Goal: Task Accomplishment & Management: Manage account settings

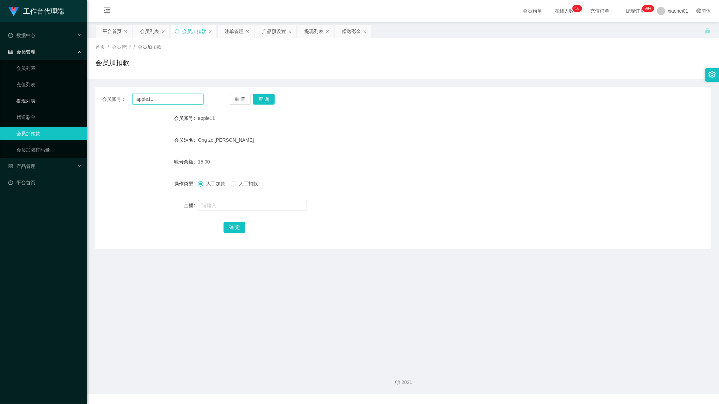
drag, startPoint x: 178, startPoint y: 104, endPoint x: 9, endPoint y: 103, distance: 168.7
click at [37, 99] on section "工作台代理端 数据中心 会员管理 会员列表 充值列表 提现列表 赠送彩金 会员加扣款 会员加减打码量 产品管理 平台首页 保存配置 重置配置 整体风格设置 主…" at bounding box center [359, 197] width 719 height 394
click at [271, 94] on button "查 询" at bounding box center [264, 99] width 22 height 11
click at [266, 204] on input "text" at bounding box center [252, 205] width 109 height 11
type input "500"
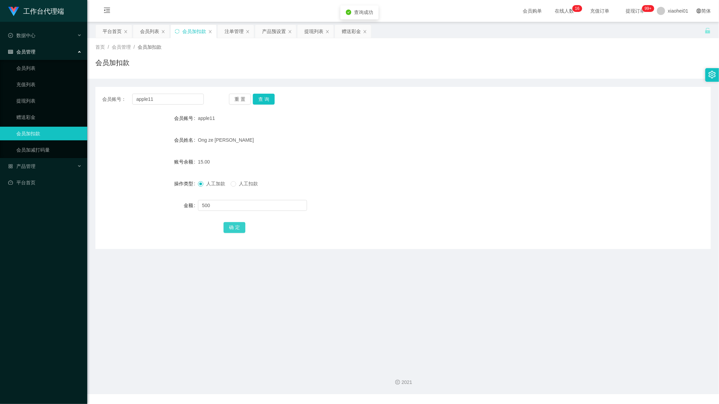
click at [235, 227] on button "确 定" at bounding box center [235, 227] width 22 height 11
click at [436, 224] on div "确 定" at bounding box center [403, 227] width 359 height 14
drag, startPoint x: 510, startPoint y: 278, endPoint x: 509, endPoint y: 263, distance: 15.4
click at [510, 278] on main "关闭左侧 关闭右侧 关闭其它 刷新页面 平台首页 会员列表 会员加扣款 注单管理 产品预设置 提现列表 赠送彩金 首页 / 会员管理 / 会员加扣款 / 会员…" at bounding box center [403, 192] width 632 height 341
drag, startPoint x: 181, startPoint y: 99, endPoint x: 33, endPoint y: 89, distance: 148.2
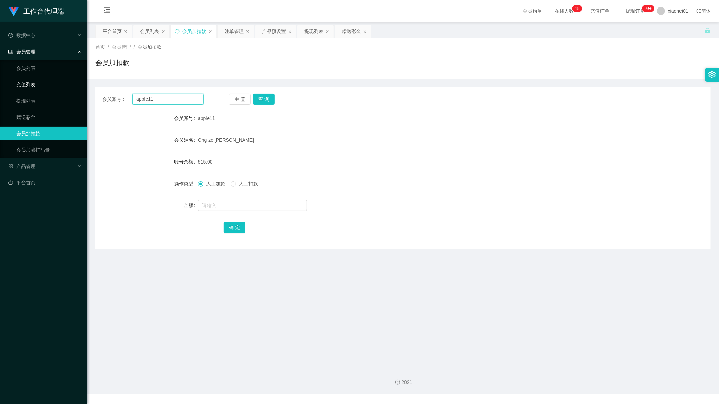
click at [45, 85] on section "工作台代理端 数据中心 会员管理 会员列表 充值列表 提现列表 赠送彩金 会员加扣款 会员加减打码量 产品管理 平台首页 保存配置 重置配置 整体风格设置 主…" at bounding box center [359, 197] width 719 height 394
paste input "81747262"
type input "81747262"
click at [267, 98] on button "查 询" at bounding box center [264, 99] width 22 height 11
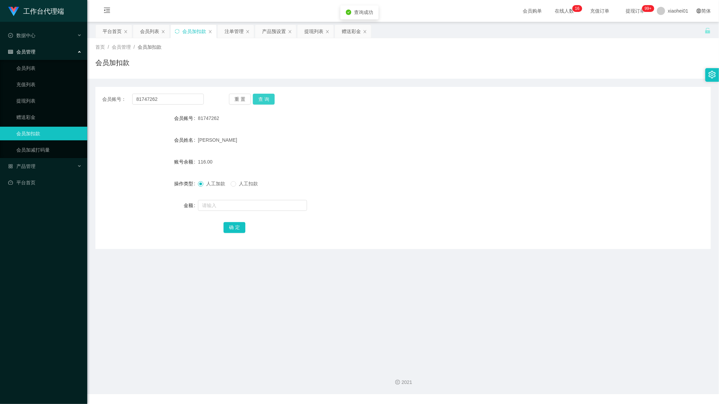
click at [271, 98] on button "查 询" at bounding box center [264, 99] width 22 height 11
click at [270, 98] on button "查 询" at bounding box center [267, 99] width 29 height 11
drag, startPoint x: 237, startPoint y: 26, endPoint x: 265, endPoint y: 47, distance: 35.2
click at [237, 26] on div "注单管理" at bounding box center [234, 31] width 19 height 13
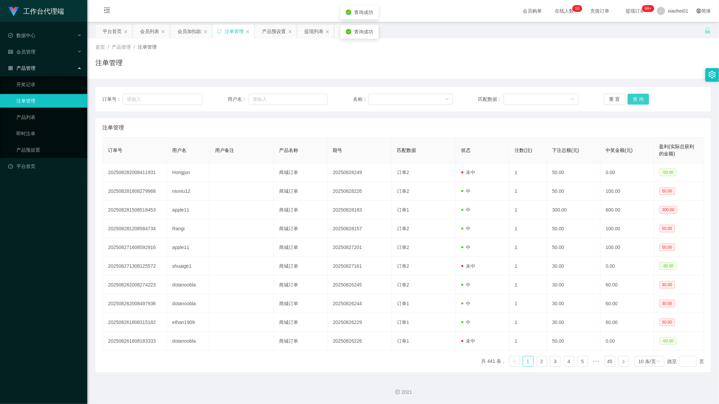
click at [631, 96] on button "查 询" at bounding box center [639, 99] width 22 height 11
click at [274, 103] on input "text" at bounding box center [288, 99] width 79 height 11
paste input "81747262"
type input "81747262"
click at [631, 95] on button "查 询" at bounding box center [639, 99] width 22 height 11
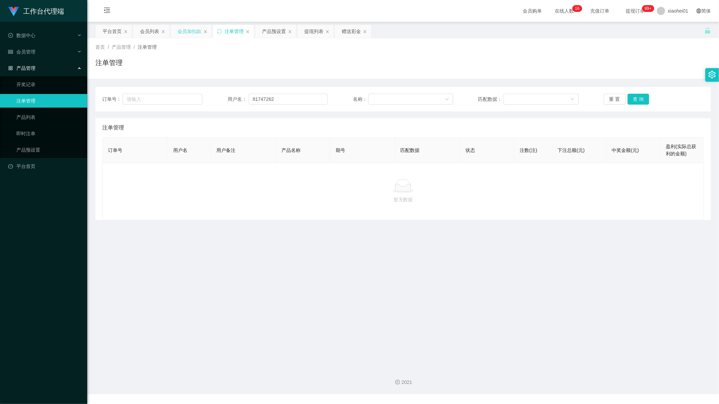
click at [199, 28] on div "会员加扣款" at bounding box center [190, 31] width 24 height 13
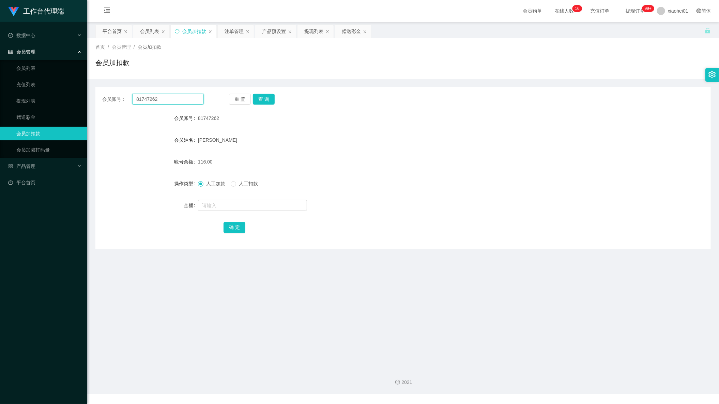
click at [193, 100] on input "81747262" at bounding box center [168, 99] width 72 height 11
click at [22, 97] on section "工作台代理端 数据中心 会员管理 会员列表 充值列表 提现列表 赠送彩金 会员加扣款 会员加减打码量 产品管理 开奖记录 注单管理 产品列表 即时注单 产品预…" at bounding box center [359, 197] width 719 height 394
click at [264, 103] on button "查 询" at bounding box center [264, 99] width 22 height 11
click at [353, 31] on div "赠送彩金" at bounding box center [351, 31] width 19 height 13
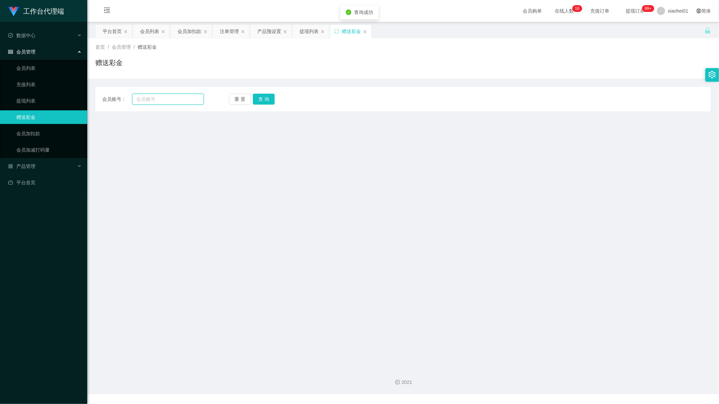
click at [178, 97] on input "text" at bounding box center [168, 99] width 72 height 11
paste input "81747262"
type input "81747262"
click at [266, 95] on button "查 询" at bounding box center [264, 99] width 22 height 11
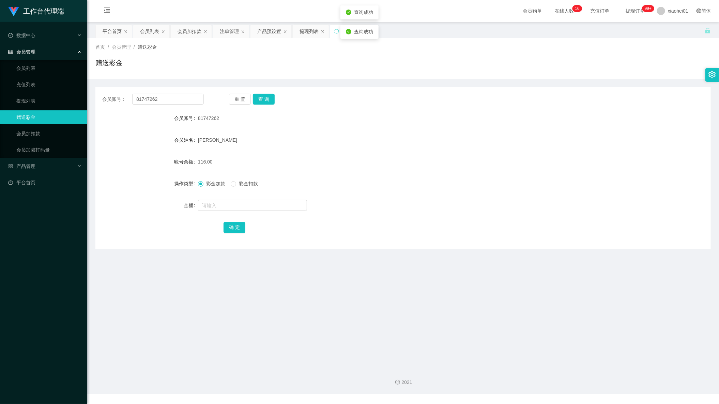
click at [231, 214] on form "会员账号 81747262 会员姓名 [PERSON_NAME] 账号余额 116.00 操作类型 彩金加款 彩金扣款 金额 确 定" at bounding box center [402, 172] width 615 height 123
click at [239, 209] on input "text" at bounding box center [252, 205] width 109 height 11
type input "600"
click at [226, 226] on button "确 定" at bounding box center [235, 227] width 22 height 11
drag, startPoint x: 391, startPoint y: 234, endPoint x: 357, endPoint y: 225, distance: 35.9
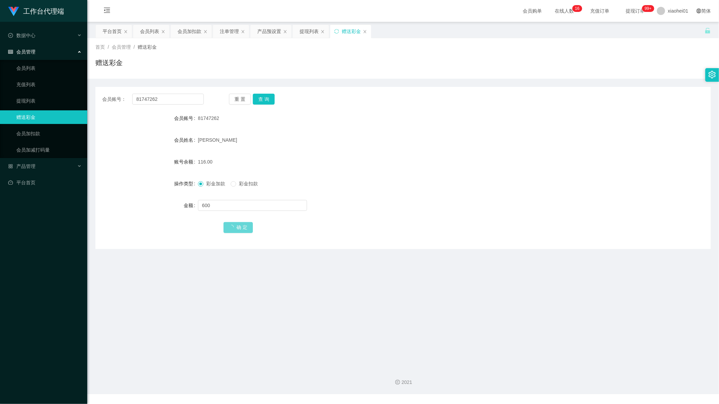
click at [391, 233] on div "确 定" at bounding box center [403, 227] width 359 height 14
click at [310, 37] on div "提现列表" at bounding box center [308, 31] width 19 height 13
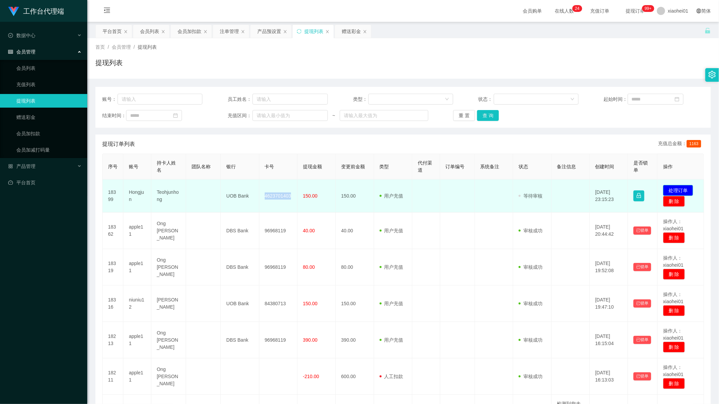
click at [672, 189] on button "处理订单" at bounding box center [678, 190] width 30 height 11
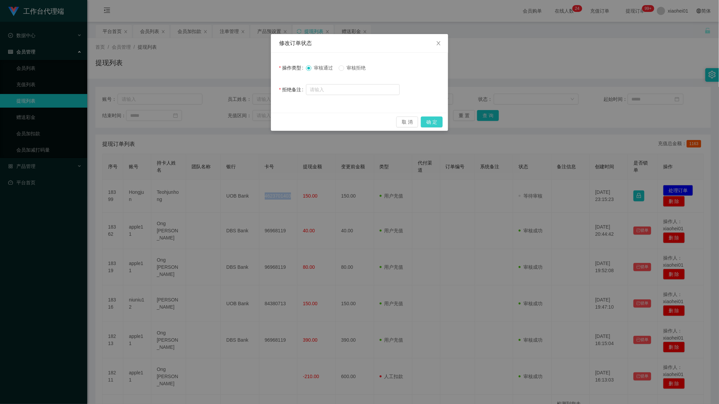
click at [437, 125] on button "确 定" at bounding box center [432, 122] width 22 height 11
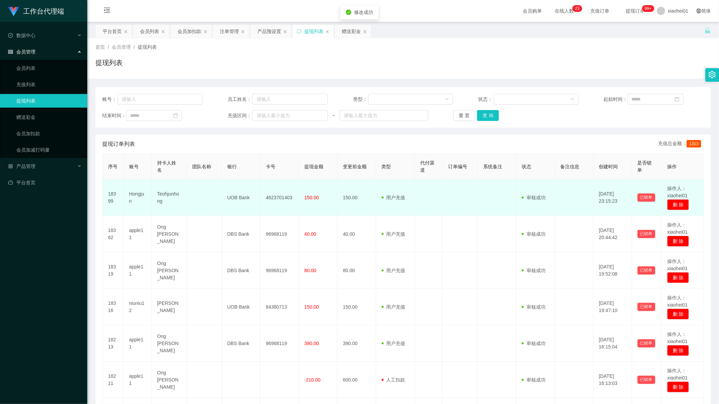
click at [436, 193] on td at bounding box center [429, 198] width 28 height 36
click at [128, 195] on td "Hongjun" at bounding box center [138, 198] width 28 height 36
drag, startPoint x: 128, startPoint y: 195, endPoint x: 134, endPoint y: 196, distance: 6.5
click at [131, 196] on td "Hongjun" at bounding box center [138, 198] width 28 height 36
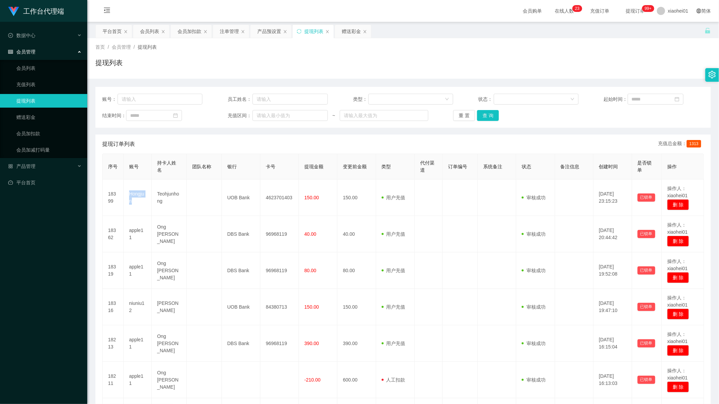
copy td "Hongjun"
click at [52, 328] on div "工作台代理端 数据中心 会员管理 会员列表 充值列表 提现列表 赠送彩金 会员加扣款 会员加减打码量 产品管理 平台首页" at bounding box center [43, 202] width 87 height 404
click at [231, 29] on div "注单管理" at bounding box center [229, 31] width 19 height 13
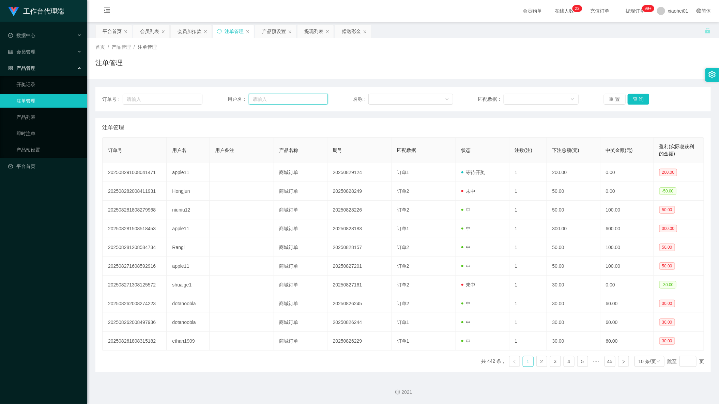
click at [286, 95] on input "text" at bounding box center [288, 99] width 79 height 11
paste input "apple11"
type input "apple11"
click at [631, 98] on button "查 询" at bounding box center [639, 99] width 22 height 11
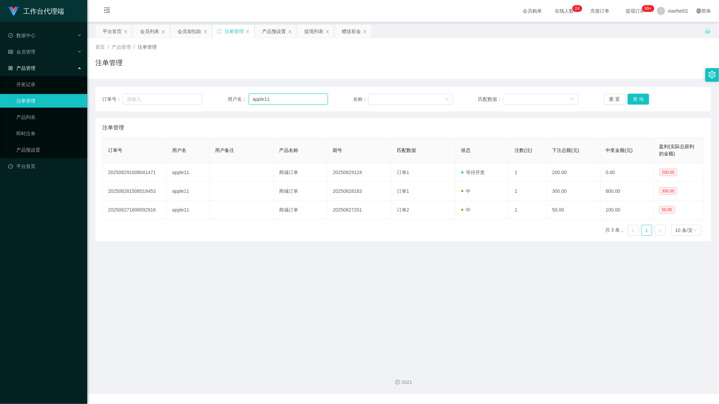
drag, startPoint x: 296, startPoint y: 97, endPoint x: 192, endPoint y: 84, distance: 105.1
click at [207, 87] on div "订单号： 用户名： apple11 名称： 匹配数据： 重 置 查 询" at bounding box center [402, 99] width 615 height 25
click at [148, 31] on div "会员列表" at bounding box center [149, 31] width 19 height 13
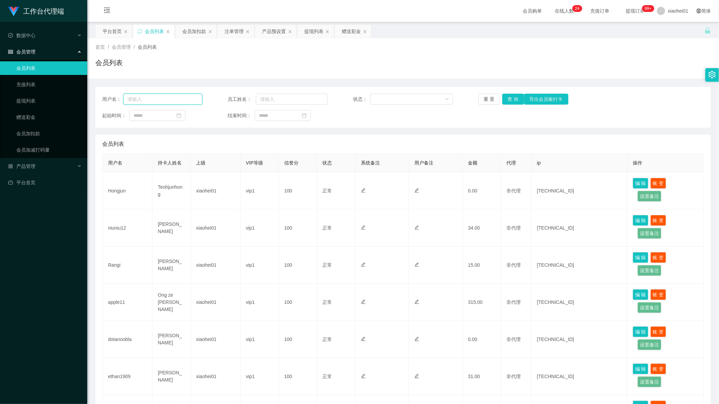
click at [145, 101] on input "text" at bounding box center [162, 99] width 79 height 11
paste input "apple11"
click at [508, 100] on button "查 询" at bounding box center [513, 99] width 22 height 11
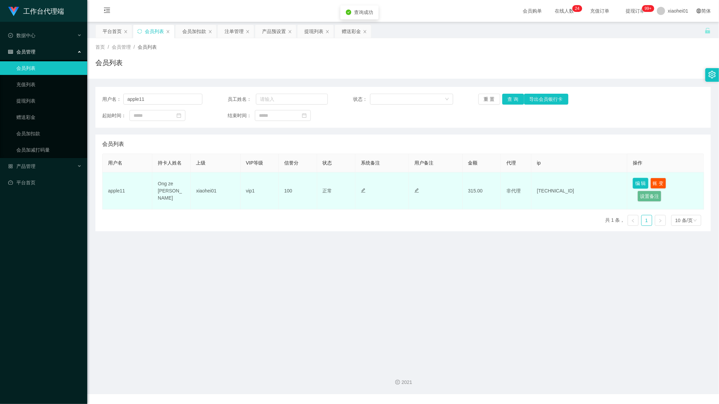
click at [633, 183] on button "编 辑" at bounding box center [641, 183] width 16 height 11
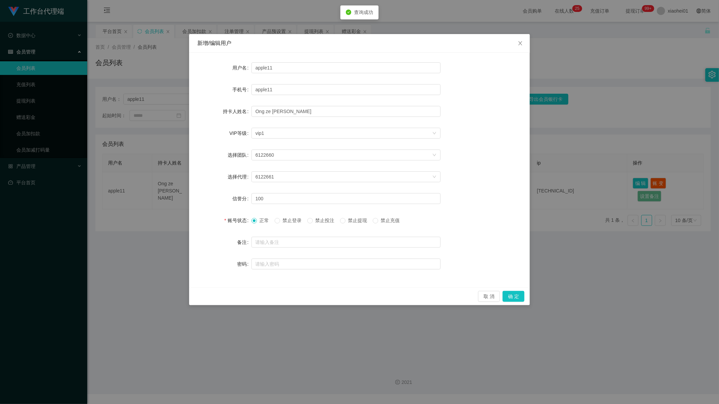
click at [331, 221] on span "禁止投注" at bounding box center [325, 220] width 25 height 5
click at [358, 221] on span "禁止提现" at bounding box center [357, 220] width 25 height 5
drag, startPoint x: 513, startPoint y: 301, endPoint x: 515, endPoint y: 294, distance: 6.5
click at [513, 299] on button "确 定" at bounding box center [514, 296] width 22 height 11
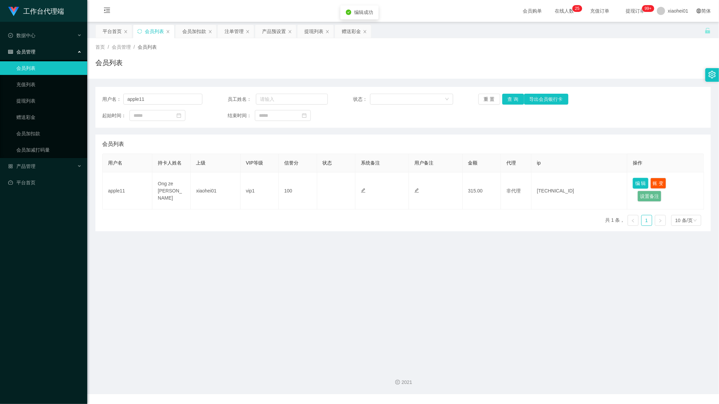
drag, startPoint x: 635, startPoint y: 179, endPoint x: 630, endPoint y: 180, distance: 5.0
click at [635, 179] on button "编 辑" at bounding box center [641, 183] width 16 height 11
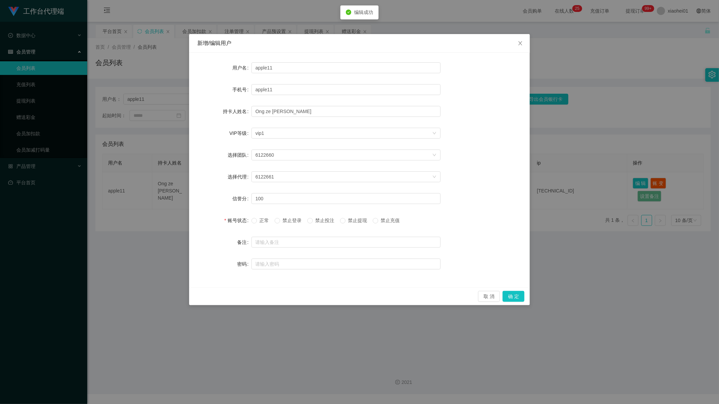
click at [357, 221] on span "禁止提现" at bounding box center [357, 220] width 25 height 5
click at [507, 294] on button "确 定" at bounding box center [514, 296] width 22 height 11
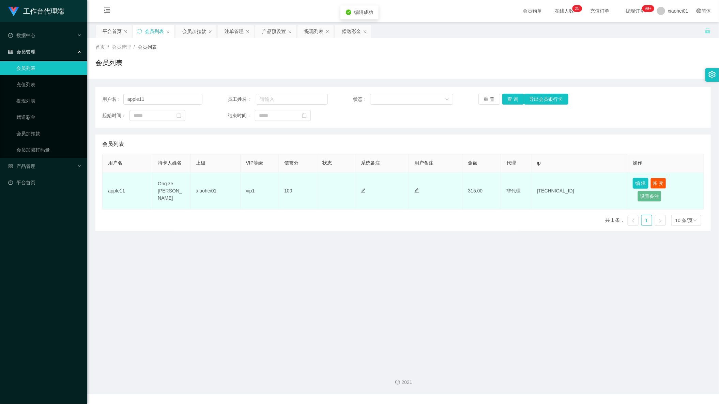
click at [633, 183] on button "编 辑" at bounding box center [641, 183] width 16 height 11
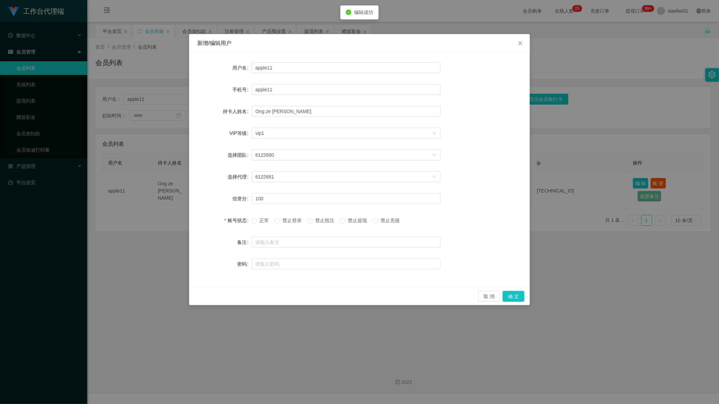
click at [360, 222] on span "禁止提现" at bounding box center [357, 220] width 25 height 5
click at [515, 298] on button "确 定" at bounding box center [514, 296] width 22 height 11
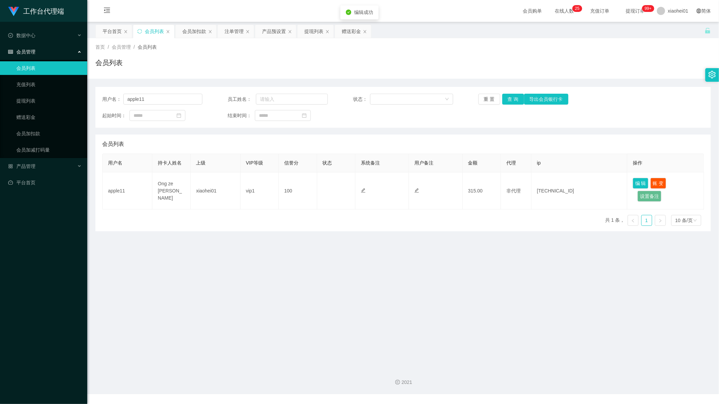
click at [510, 291] on main "关闭左侧 关闭右侧 关闭其它 刷新页面 平台首页 会员列表 会员加扣款 注单管理 产品预设置 提现列表 赠送彩金 首页 / 会员管理 / 会员列表 / 会员列…" at bounding box center [403, 192] width 632 height 341
click at [638, 123] on div "用户名： apple11 员工姓名： 状态： 重 置 查 询 导出会员银行卡 起始时间： 结束时间：" at bounding box center [402, 107] width 615 height 41
click at [585, 128] on div "用户名： apple11 员工姓名： 状态： 重 置 查 询 导出会员银行卡 起始时间： 结束时间： 会员列表 用户名 持卡人姓名 上级 VIP等级 信誉分 …" at bounding box center [402, 159] width 615 height 144
click at [171, 99] on input "apple11" at bounding box center [162, 99] width 79 height 11
drag, startPoint x: 171, startPoint y: 99, endPoint x: 73, endPoint y: 99, distance: 97.8
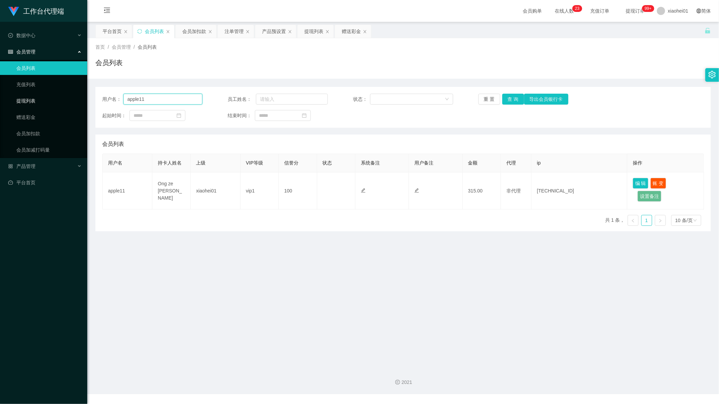
click at [26, 97] on section "工作台代理端 数据中心 会员管理 会员列表 充值列表 提现列表 赠送彩金 会员加扣款 会员加减打码量 产品管理 开奖记录 注单管理 产品列表 即时注单 产品预…" at bounding box center [359, 197] width 719 height 394
paste input "niuniu12"
type input "niuniu12"
click at [508, 97] on button "查 询" at bounding box center [513, 99] width 22 height 11
click at [312, 32] on div "提现列表" at bounding box center [313, 31] width 19 height 13
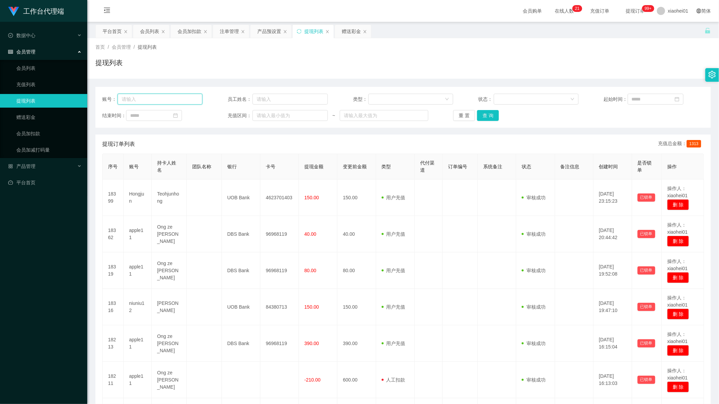
click at [173, 102] on input "text" at bounding box center [160, 99] width 85 height 11
drag, startPoint x: 237, startPoint y: 34, endPoint x: 251, endPoint y: 43, distance: 16.2
click at [237, 34] on div "注单管理" at bounding box center [229, 31] width 19 height 13
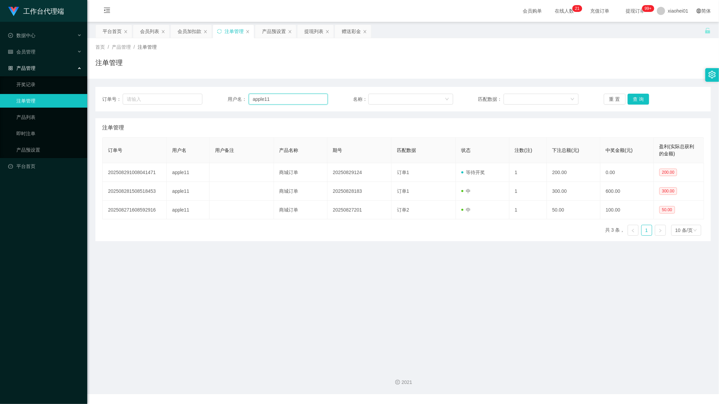
drag, startPoint x: 298, startPoint y: 99, endPoint x: 288, endPoint y: 103, distance: 10.9
click at [296, 101] on input "apple11" at bounding box center [288, 99] width 79 height 11
click at [240, 94] on div "订单号： 用户名： apple11 名称： 匹配数据： 重 置 查 询 注单管理 订单号 用户名 用户备注 产品名称 期号 匹配数据 状态 注数(注) 下注总…" at bounding box center [402, 160] width 615 height 163
click at [278, 98] on input "apple11" at bounding box center [288, 99] width 79 height 11
click at [308, 105] on div "订单号： 用户名： apple11 名称： 匹配数据： 重 置 查 询" at bounding box center [402, 99] width 615 height 25
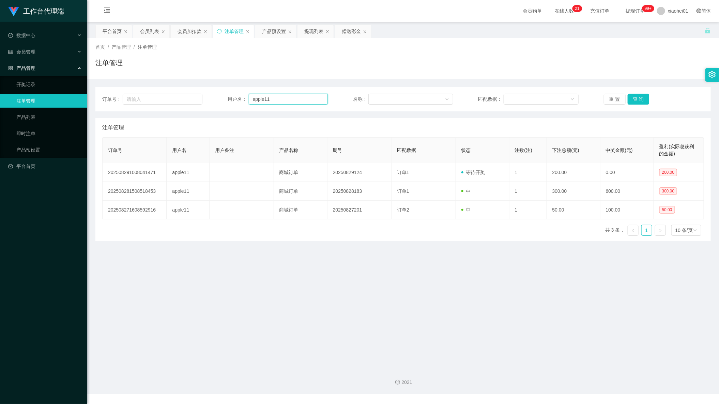
click at [287, 97] on input "apple11" at bounding box center [288, 99] width 79 height 11
paste input "niuniu12"
type input "niuniu12"
click at [636, 96] on button "查 询" at bounding box center [639, 99] width 22 height 11
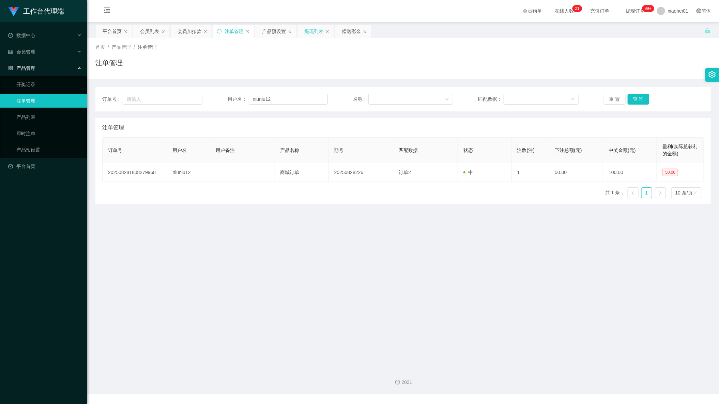
click at [318, 31] on div "提现列表" at bounding box center [313, 31] width 19 height 13
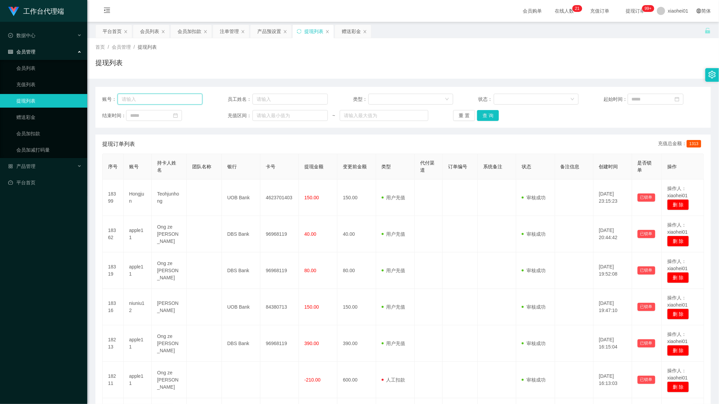
click at [174, 95] on input "text" at bounding box center [160, 99] width 85 height 11
paste input "niuniu12"
type input "niuniu12"
click at [485, 118] on button "查 询" at bounding box center [488, 115] width 22 height 11
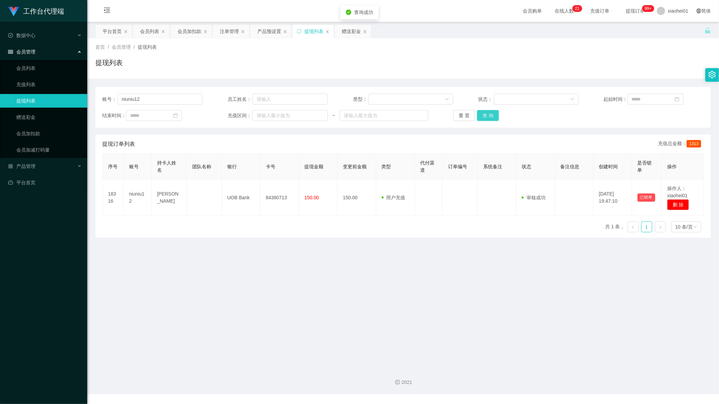
click at [485, 118] on button "查 询" at bounding box center [488, 115] width 22 height 11
